Goal: Transaction & Acquisition: Book appointment/travel/reservation

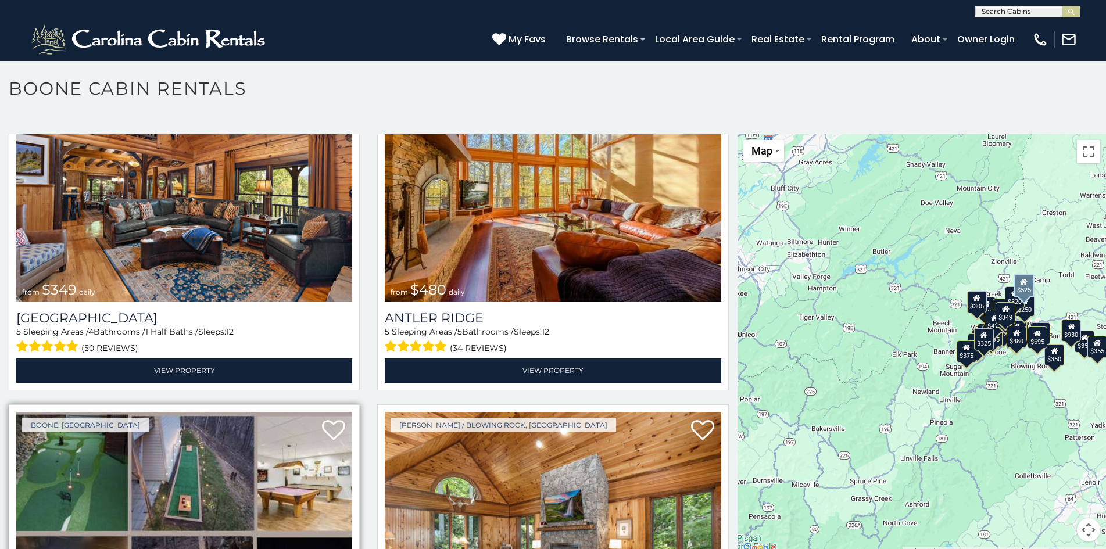
scroll to position [310, 0]
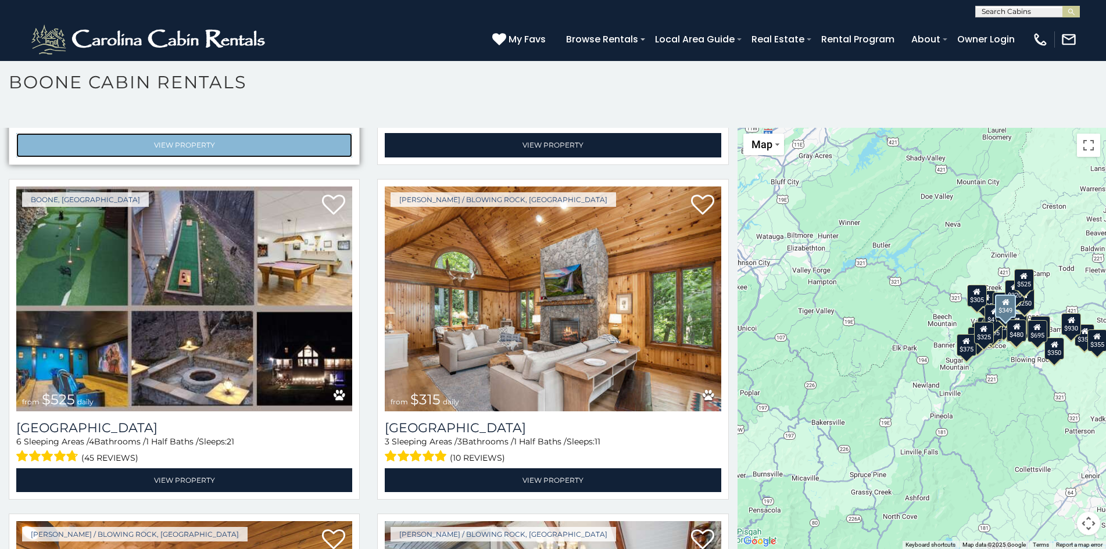
click at [77, 133] on link "View Property" at bounding box center [184, 145] width 336 height 24
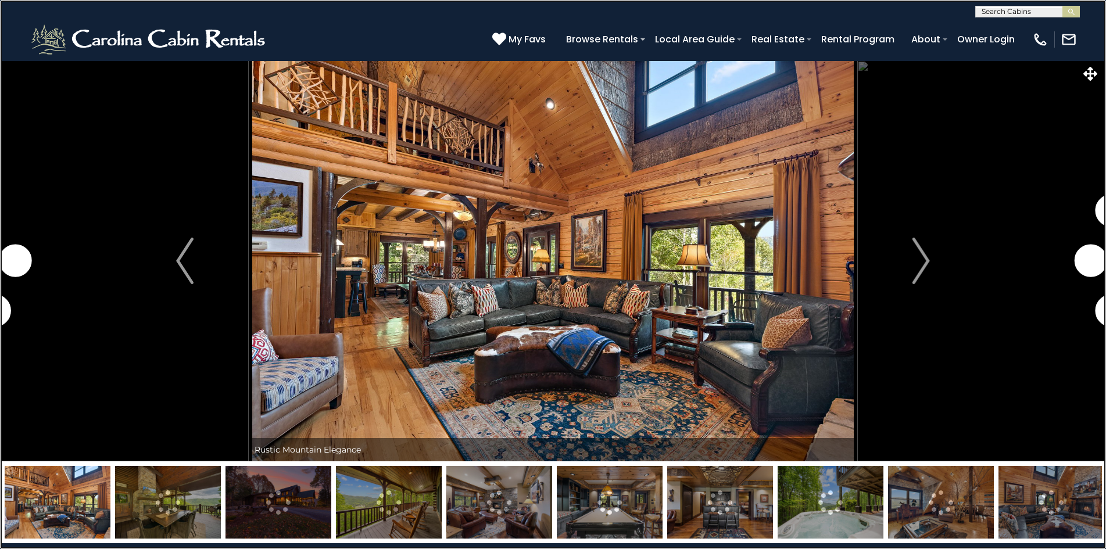
click at [8, 276] on link at bounding box center [553, 274] width 1106 height 549
